Goal: Task Accomplishment & Management: Use online tool/utility

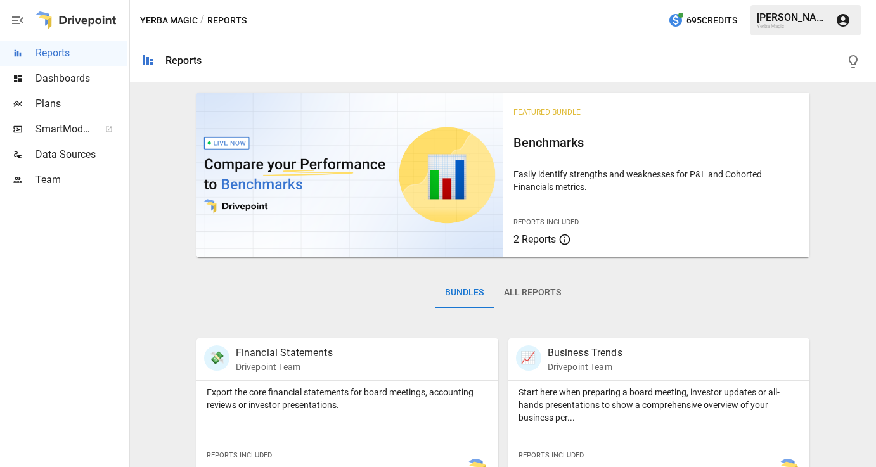
click at [73, 154] on span "Data Sources" at bounding box center [80, 154] width 91 height 15
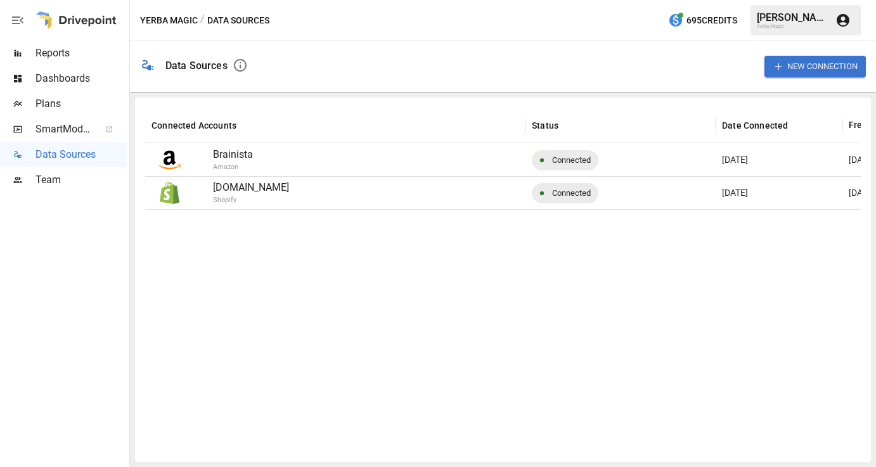
click at [815, 53] on div "New Connection" at bounding box center [814, 66] width 101 height 41
click at [800, 73] on button "New Connection" at bounding box center [814, 66] width 101 height 21
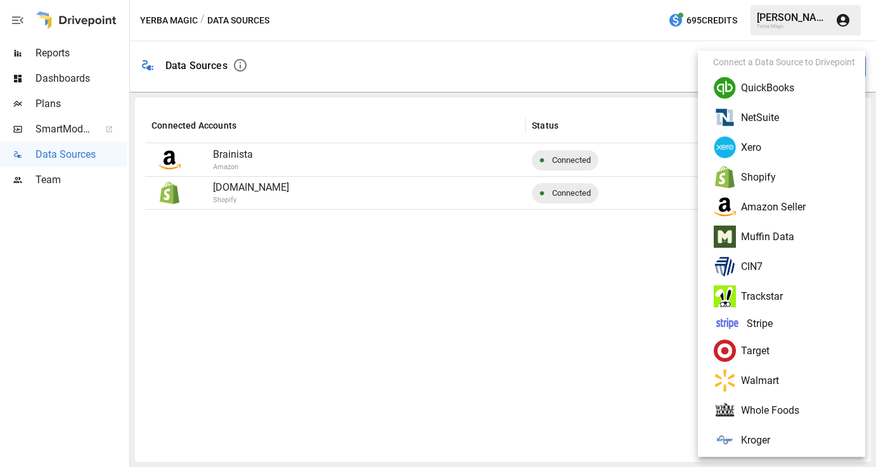
click at [804, 351] on li "Target" at bounding box center [786, 351] width 167 height 30
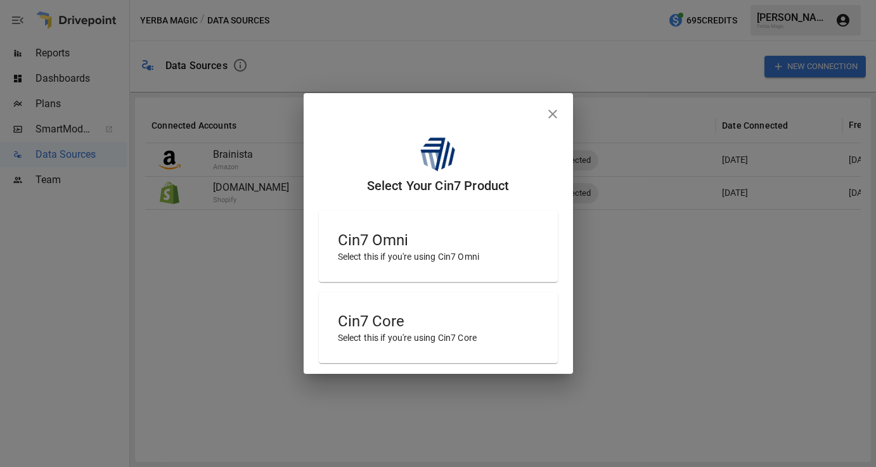
click at [485, 312] on h5 "Cin7 Core" at bounding box center [438, 321] width 201 height 20
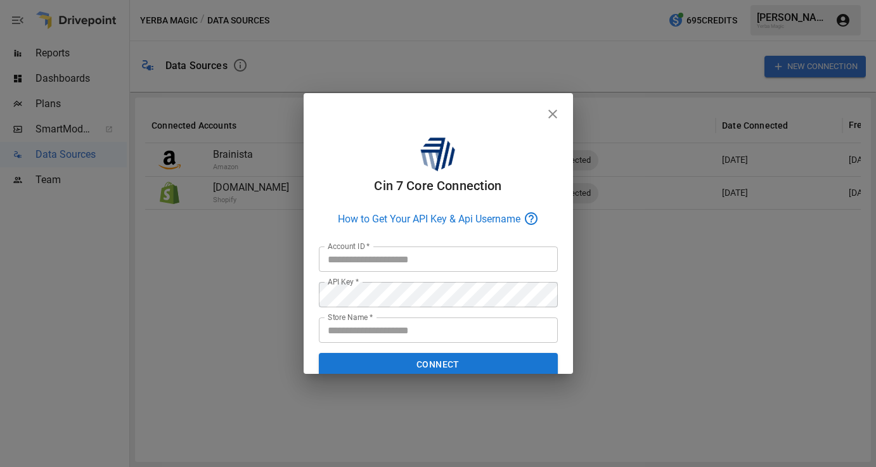
type input "**********"
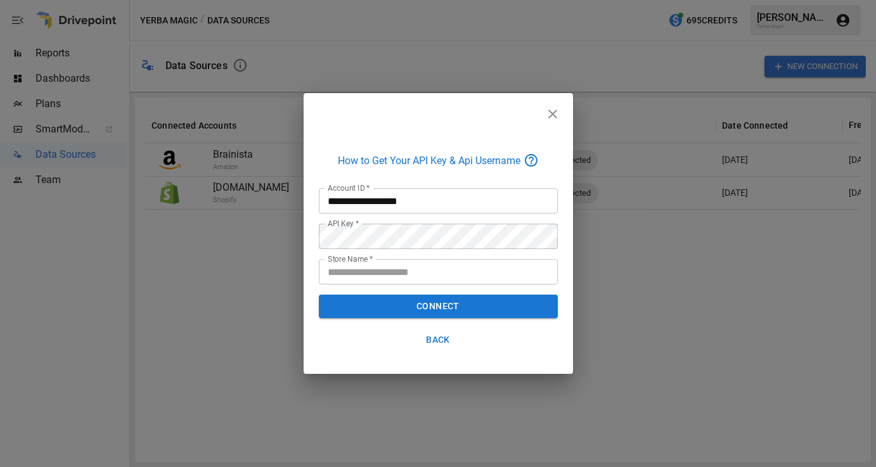
scroll to position [59, 0]
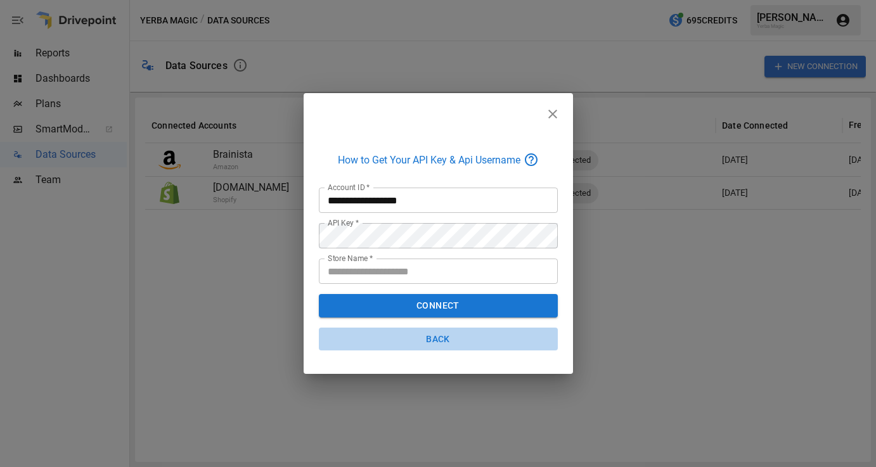
click at [438, 339] on button "Back" at bounding box center [438, 339] width 239 height 23
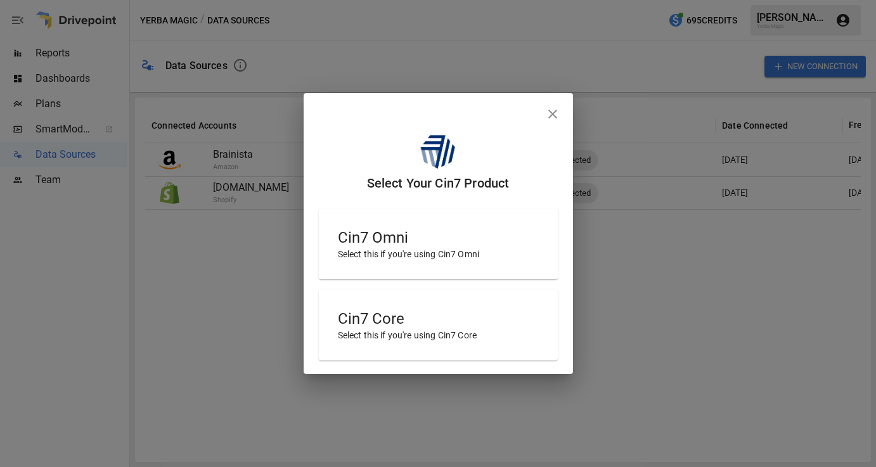
click at [445, 250] on p "Select this if you're using Cin7 Omni" at bounding box center [438, 254] width 201 height 13
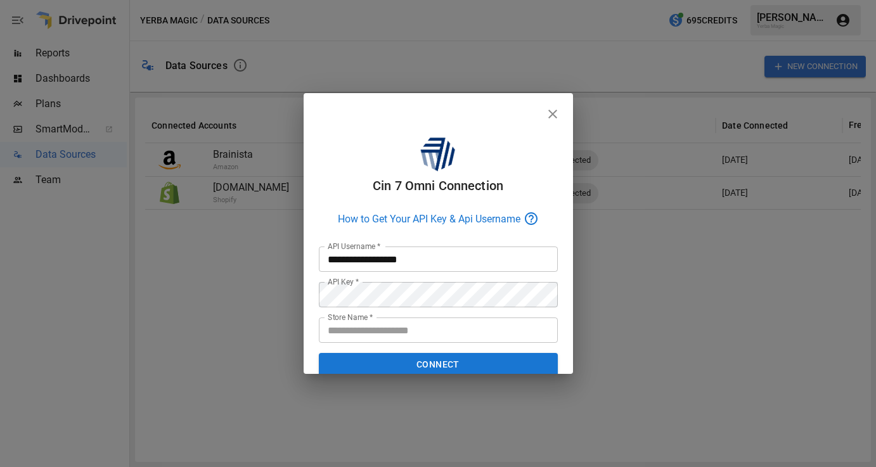
scroll to position [59, 0]
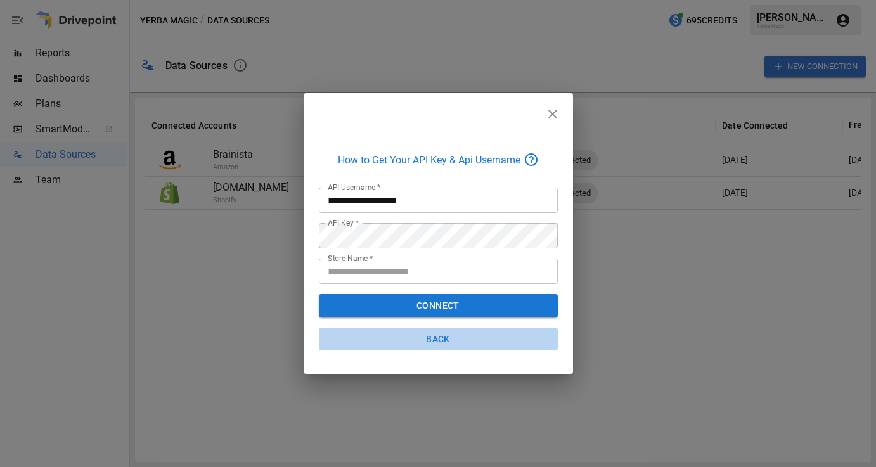
click at [437, 336] on button "Back" at bounding box center [438, 339] width 239 height 23
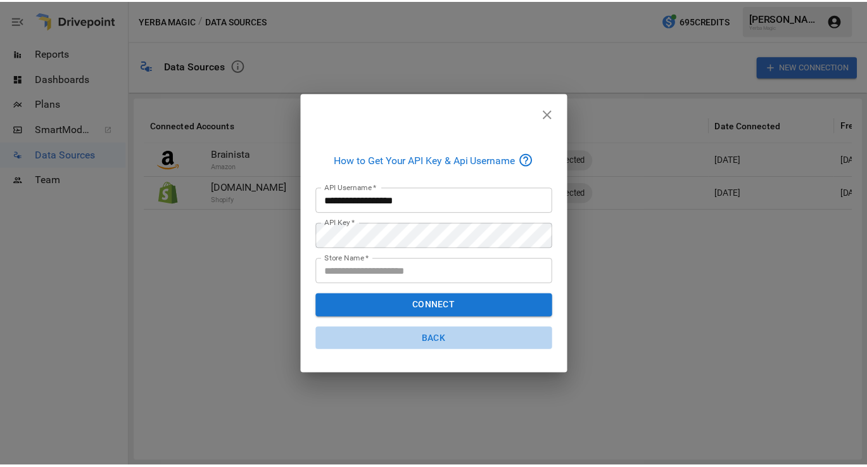
scroll to position [3, 0]
